Goal: Task Accomplishment & Management: Use online tool/utility

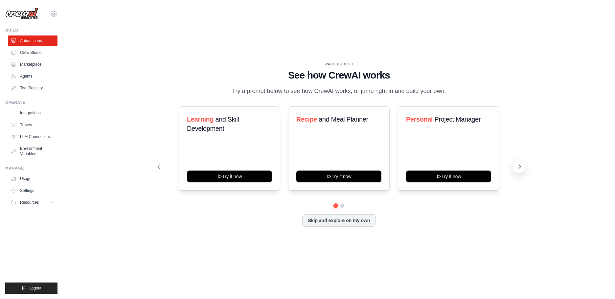
click at [519, 166] on icon at bounding box center [520, 166] width 7 height 7
click at [159, 169] on icon at bounding box center [158, 166] width 7 height 7
click at [518, 167] on icon at bounding box center [520, 166] width 7 height 7
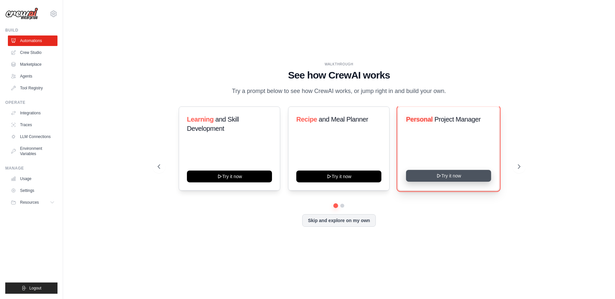
click at [454, 177] on button "Try it now" at bounding box center [448, 176] width 85 height 12
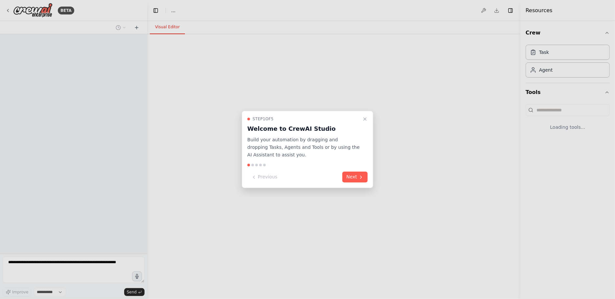
select select "****"
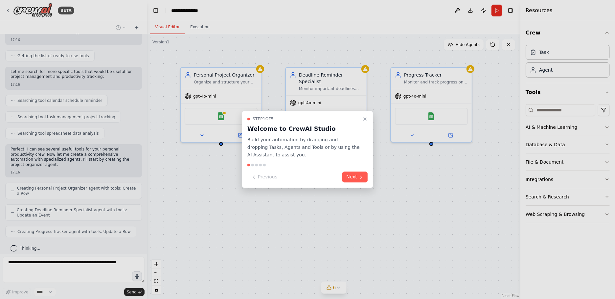
scroll to position [100, 0]
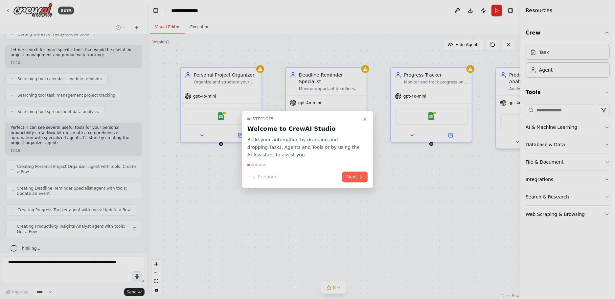
drag, startPoint x: 144, startPoint y: 200, endPoint x: 144, endPoint y: 134, distance: 65.4
click at [144, 134] on div at bounding box center [307, 149] width 615 height 299
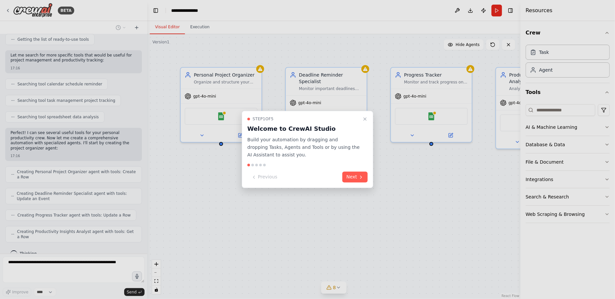
drag, startPoint x: 144, startPoint y: 183, endPoint x: 141, endPoint y: 126, distance: 57.3
click at [141, 126] on div at bounding box center [307, 149] width 615 height 299
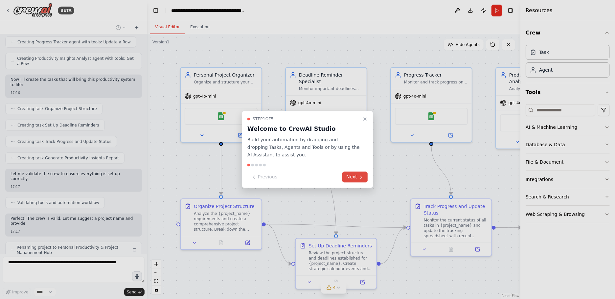
scroll to position [273, 0]
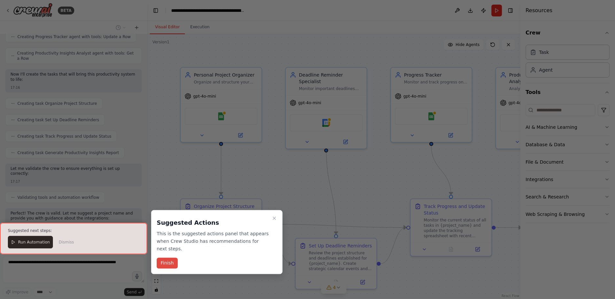
click at [160, 258] on button "Finish" at bounding box center [167, 263] width 21 height 11
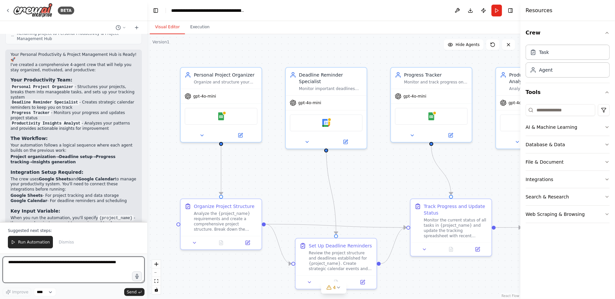
scroll to position [487, 0]
